Goal: Task Accomplishment & Management: Use online tool/utility

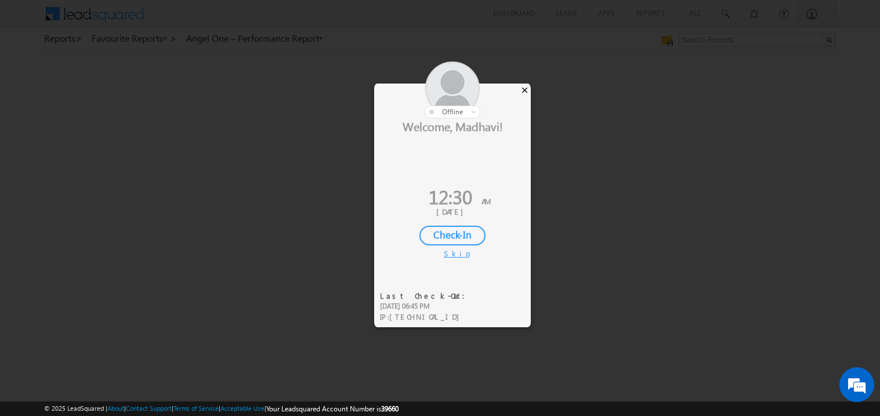
click at [527, 93] on div "×" at bounding box center [525, 90] width 12 height 13
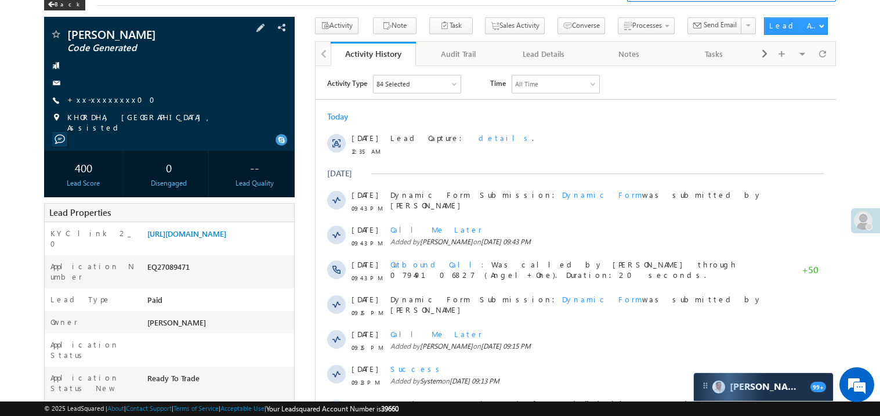
scroll to position [46, 0]
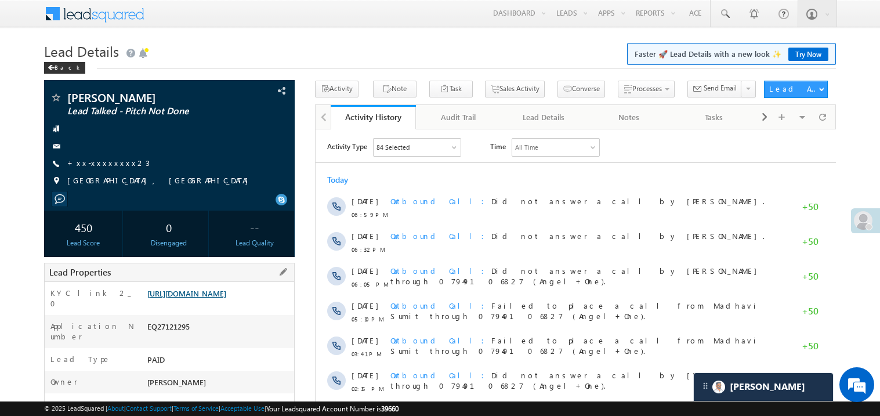
click at [226, 298] on link "https://angelbroking1-pk3em7sa.customui-test.leadsquared.com?leadId=04d4819d-d4…" at bounding box center [186, 293] width 79 height 10
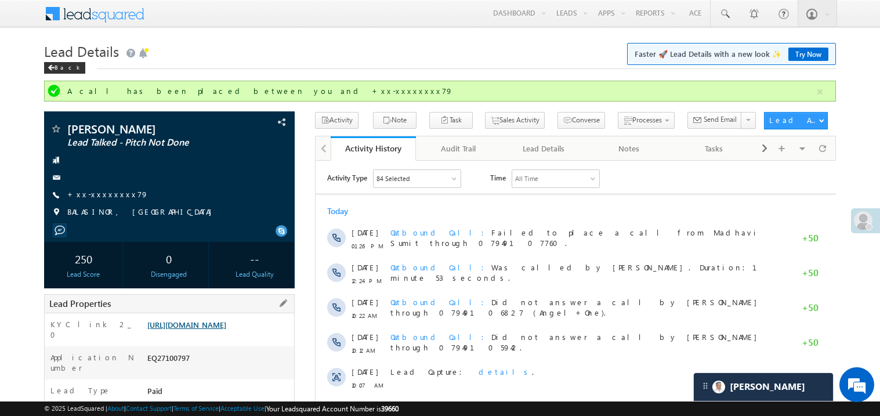
click at [211, 330] on link "[URL][DOMAIN_NAME]" at bounding box center [186, 325] width 79 height 10
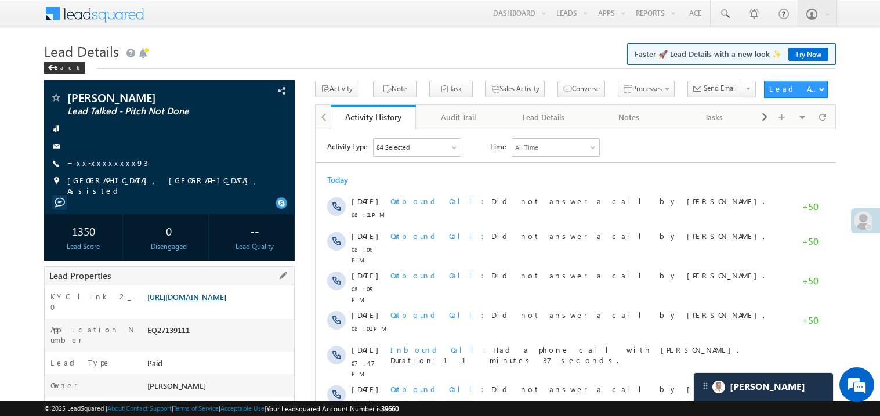
click at [214, 302] on link "[URL][DOMAIN_NAME]" at bounding box center [186, 297] width 79 height 10
click at [206, 302] on link "[URL][DOMAIN_NAME]" at bounding box center [186, 297] width 79 height 10
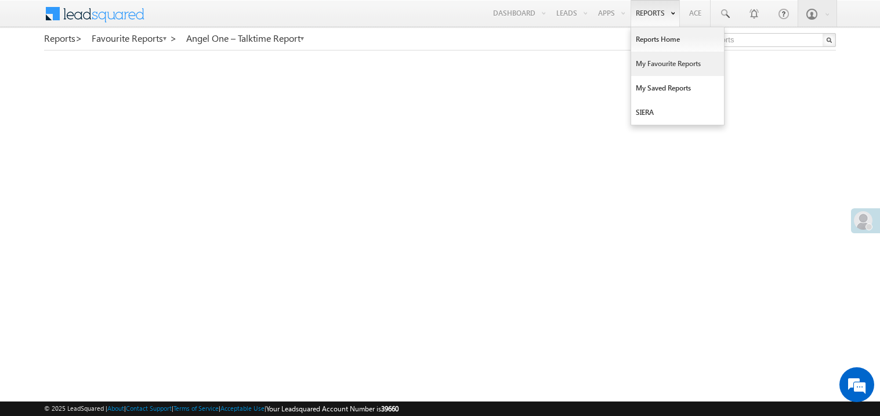
click at [649, 64] on link "My Favourite Reports" at bounding box center [677, 64] width 93 height 24
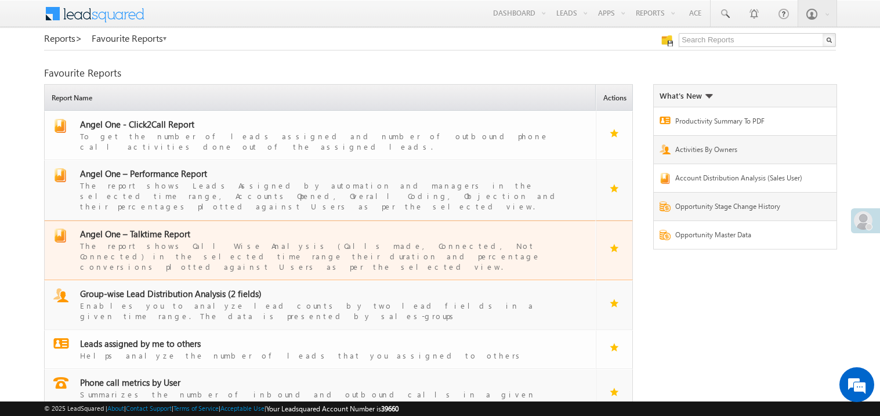
click at [147, 228] on span "Angel One – Talktime Report" at bounding box center [135, 234] width 110 height 12
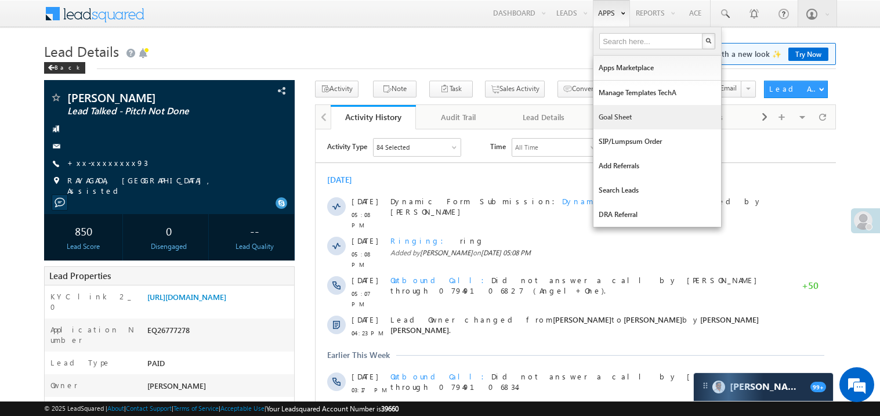
click at [609, 116] on link "Goal Sheet" at bounding box center [658, 117] width 128 height 24
